Goal: Communication & Community: Share content

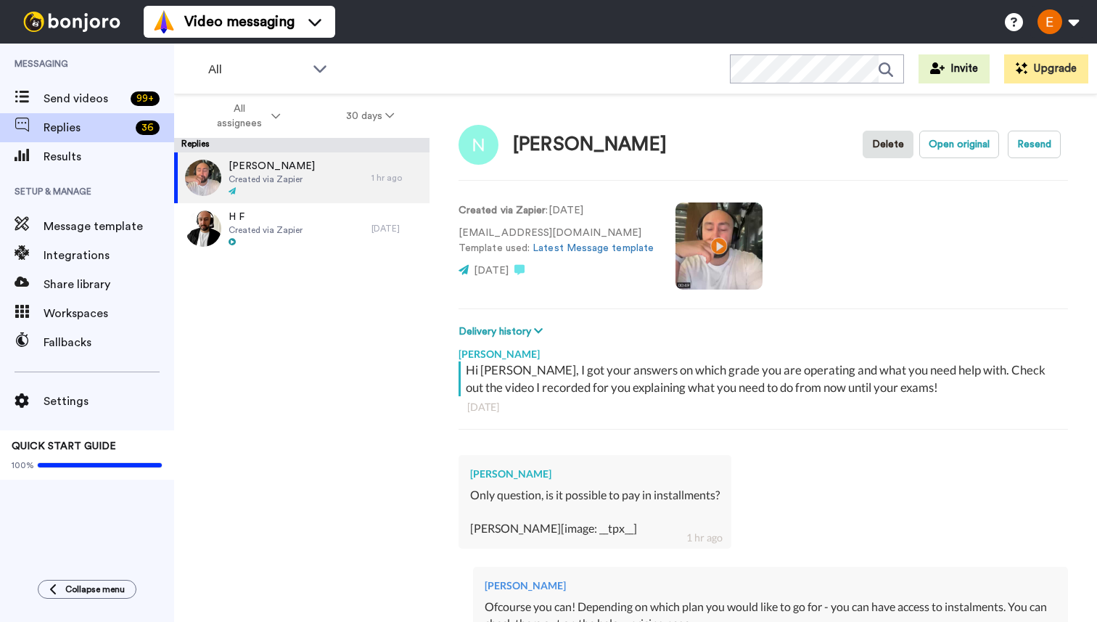
scroll to position [110, 0]
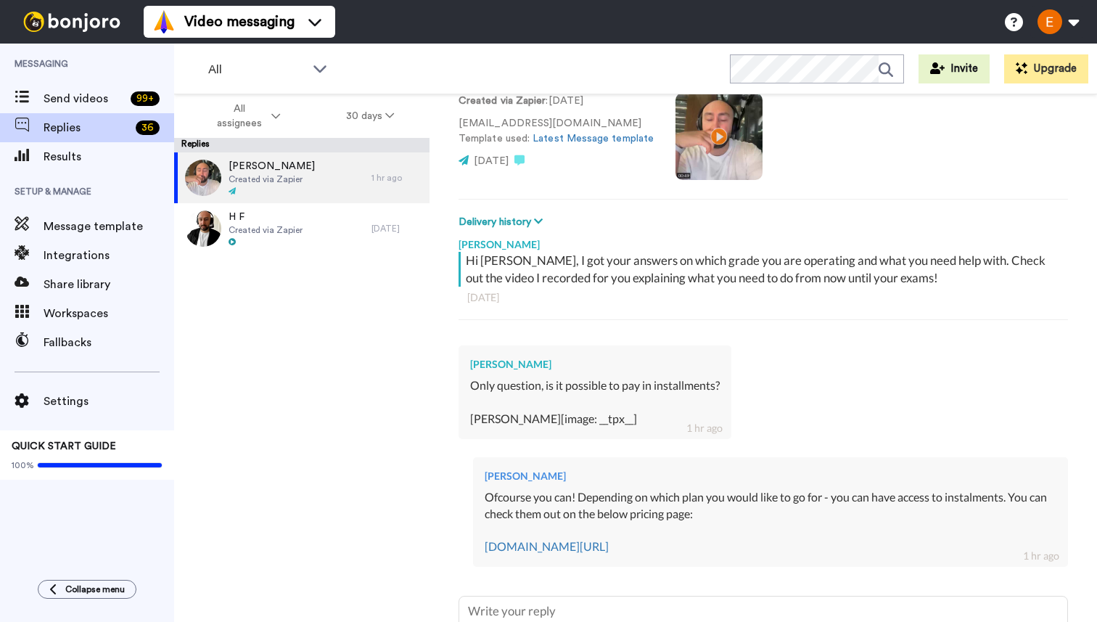
type textarea "x"
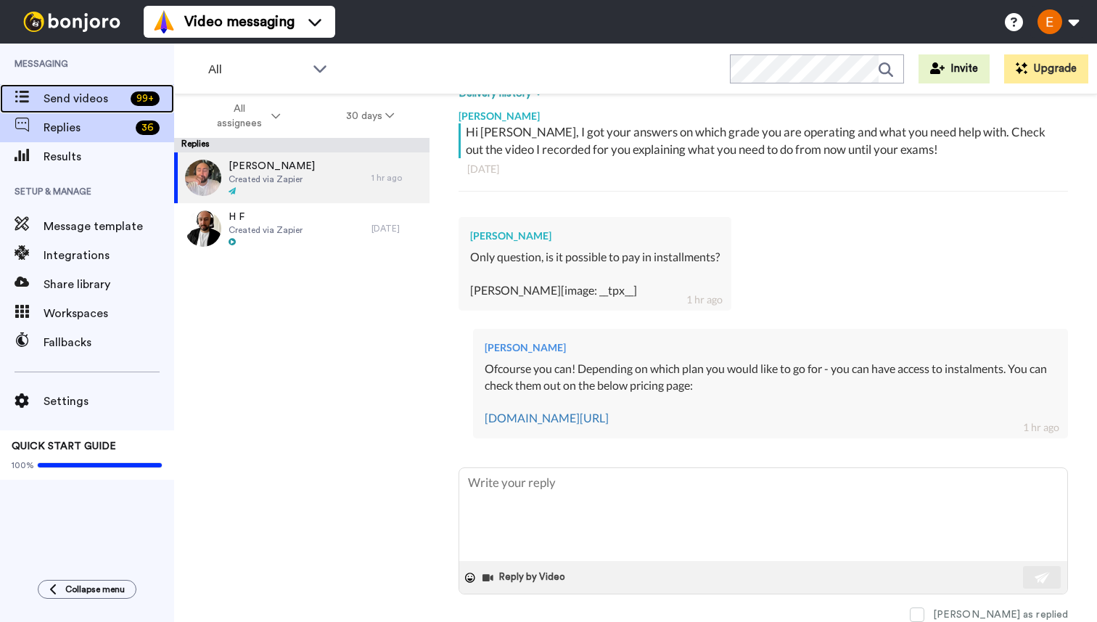
click at [61, 99] on span "Send videos" at bounding box center [84, 98] width 81 height 17
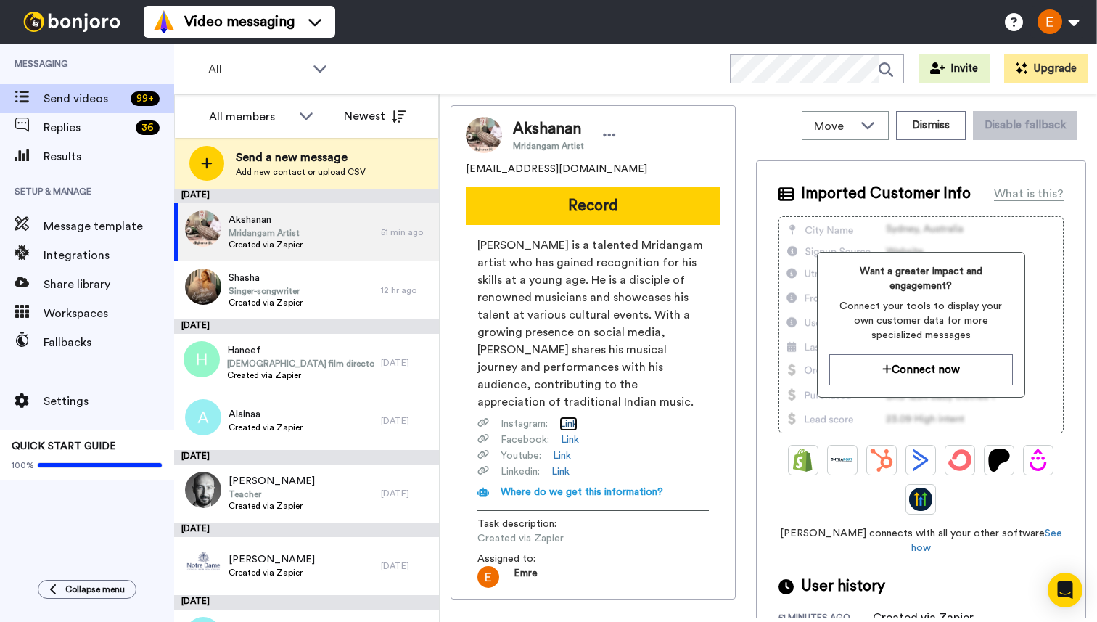
click at [571, 423] on link "Link" at bounding box center [569, 424] width 18 height 15
click at [621, 181] on div "Akshanan Mridangam Artist pakshanan@gmail.com Record Akshanan Mayuran is a tale…" at bounding box center [593, 352] width 285 height 494
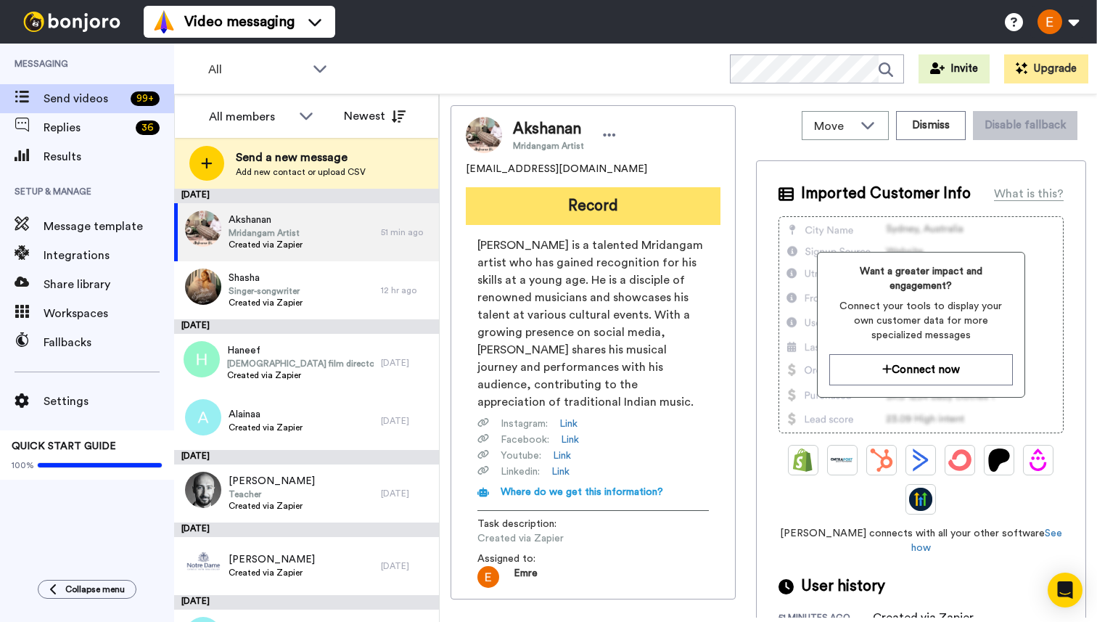
click at [625, 203] on button "Record" at bounding box center [593, 206] width 255 height 38
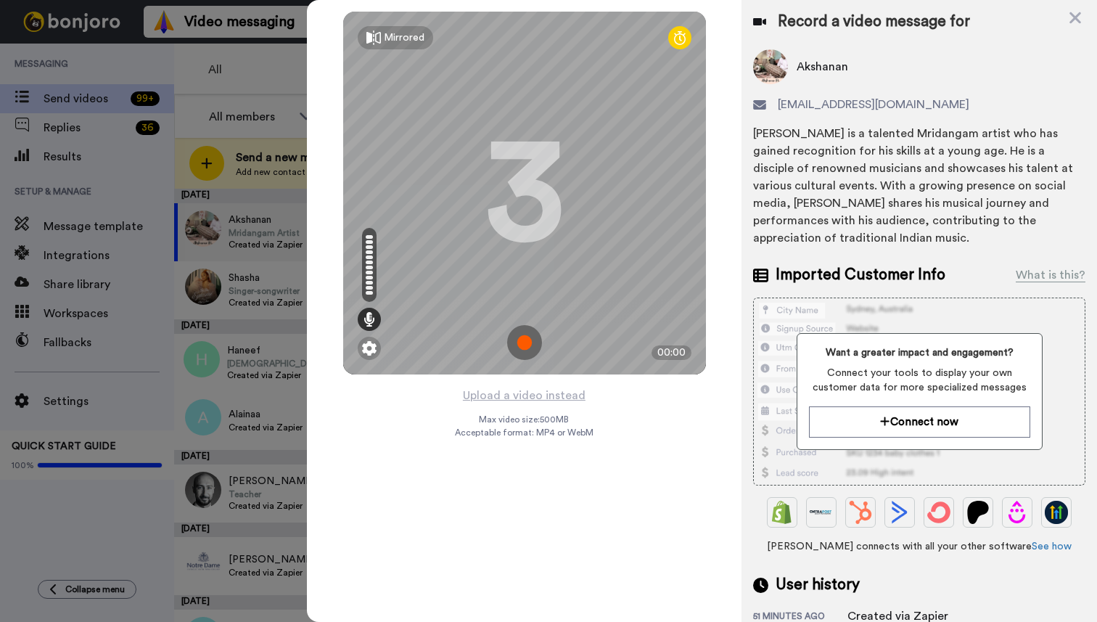
click at [519, 350] on img at bounding box center [524, 342] width 35 height 35
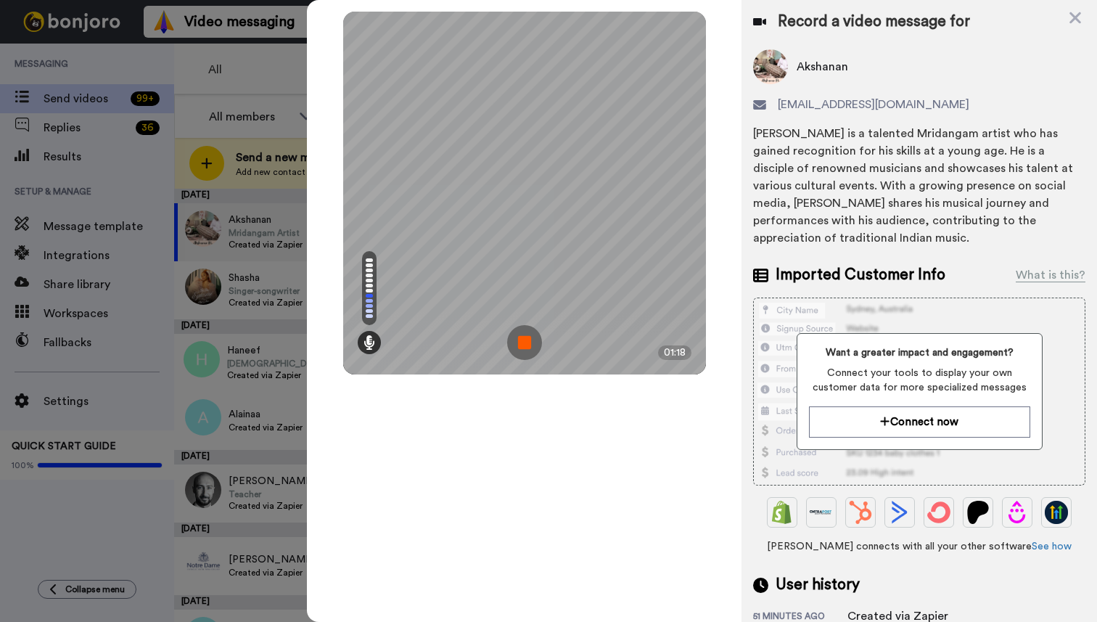
click at [518, 349] on img at bounding box center [524, 342] width 35 height 35
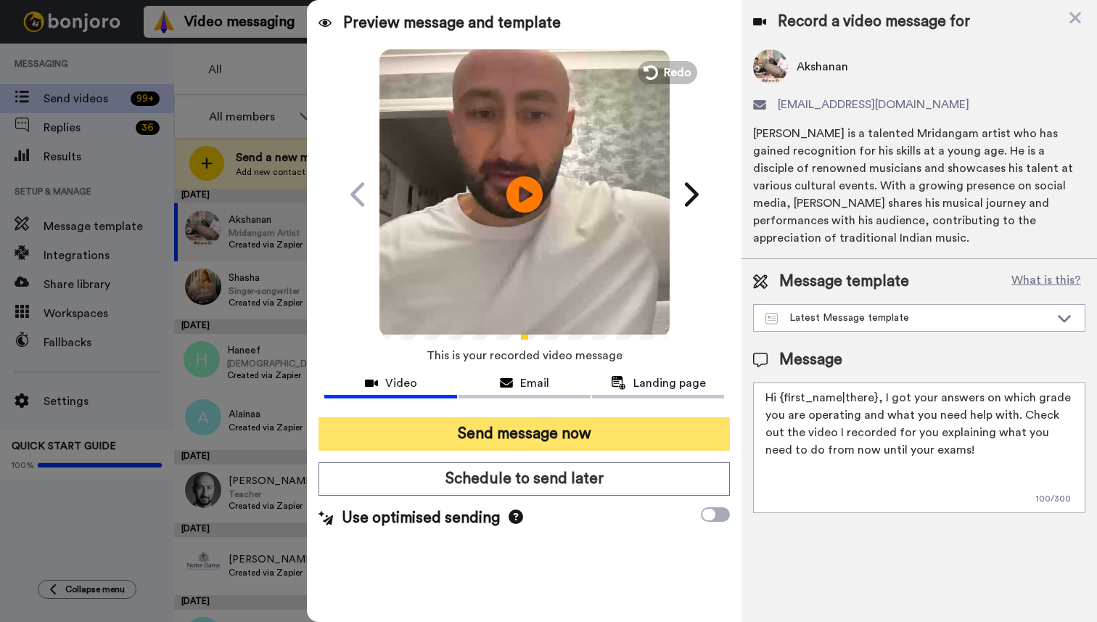
click at [570, 423] on button "Send message now" at bounding box center [525, 433] width 412 height 33
